Goal: Transaction & Acquisition: Purchase product/service

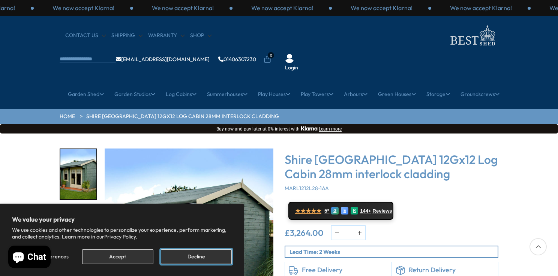
drag, startPoint x: 181, startPoint y: 254, endPoint x: 185, endPoint y: 244, distance: 10.8
click at [181, 253] on button "Decline" at bounding box center [196, 257] width 71 height 15
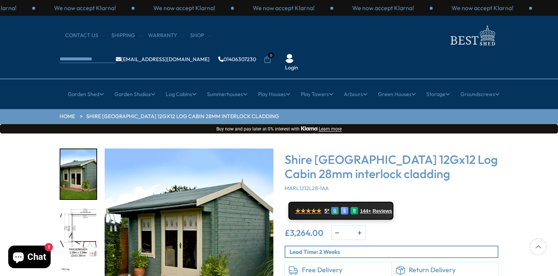
click at [194, 221] on img "1 / 18" at bounding box center [189, 233] width 169 height 169
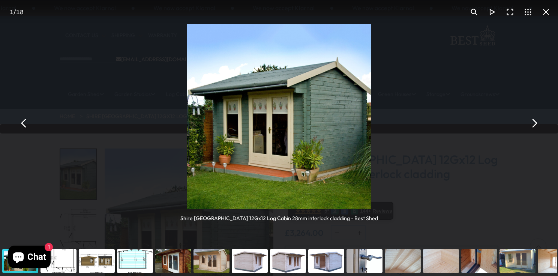
click at [531, 119] on button "You can close this modal content with the ESC key" at bounding box center [534, 123] width 18 height 18
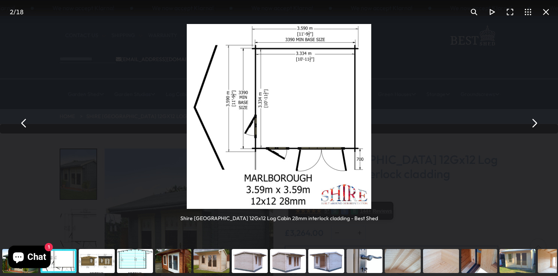
click at [531, 119] on button "You can close this modal content with the ESC key" at bounding box center [534, 123] width 18 height 18
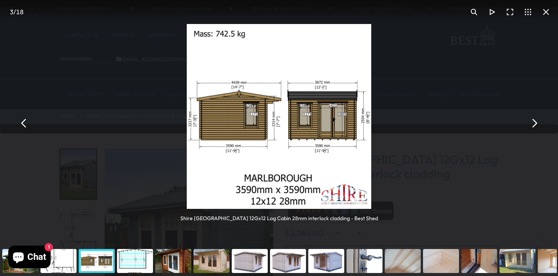
click at [531, 119] on button "You can close this modal content with the ESC key" at bounding box center [534, 123] width 18 height 18
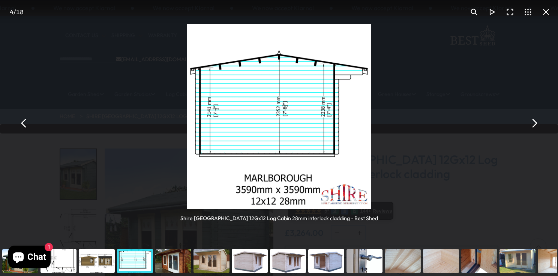
click at [531, 119] on button "You can close this modal content with the ESC key" at bounding box center [534, 123] width 18 height 18
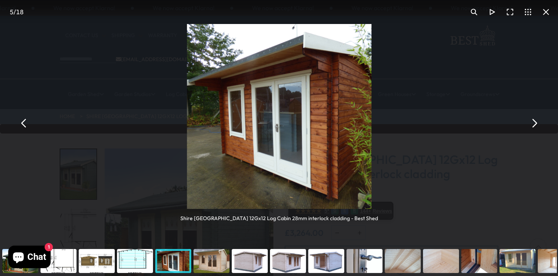
click at [531, 119] on button "You can close this modal content with the ESC key" at bounding box center [534, 123] width 18 height 18
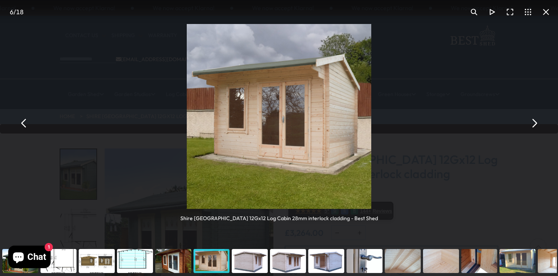
click at [531, 119] on button "You can close this modal content with the ESC key" at bounding box center [534, 123] width 18 height 18
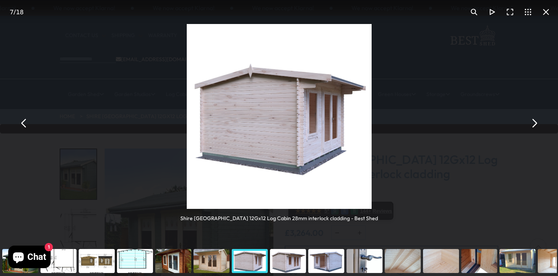
click at [531, 119] on button "You can close this modal content with the ESC key" at bounding box center [534, 123] width 18 height 18
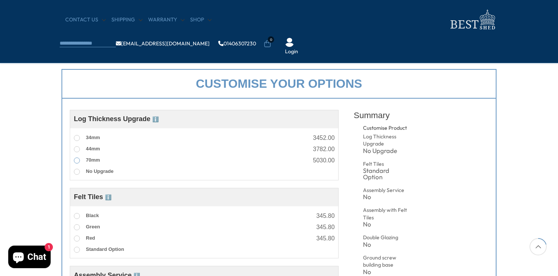
scroll to position [250, 0]
